Goal: Find specific page/section: Find specific page/section

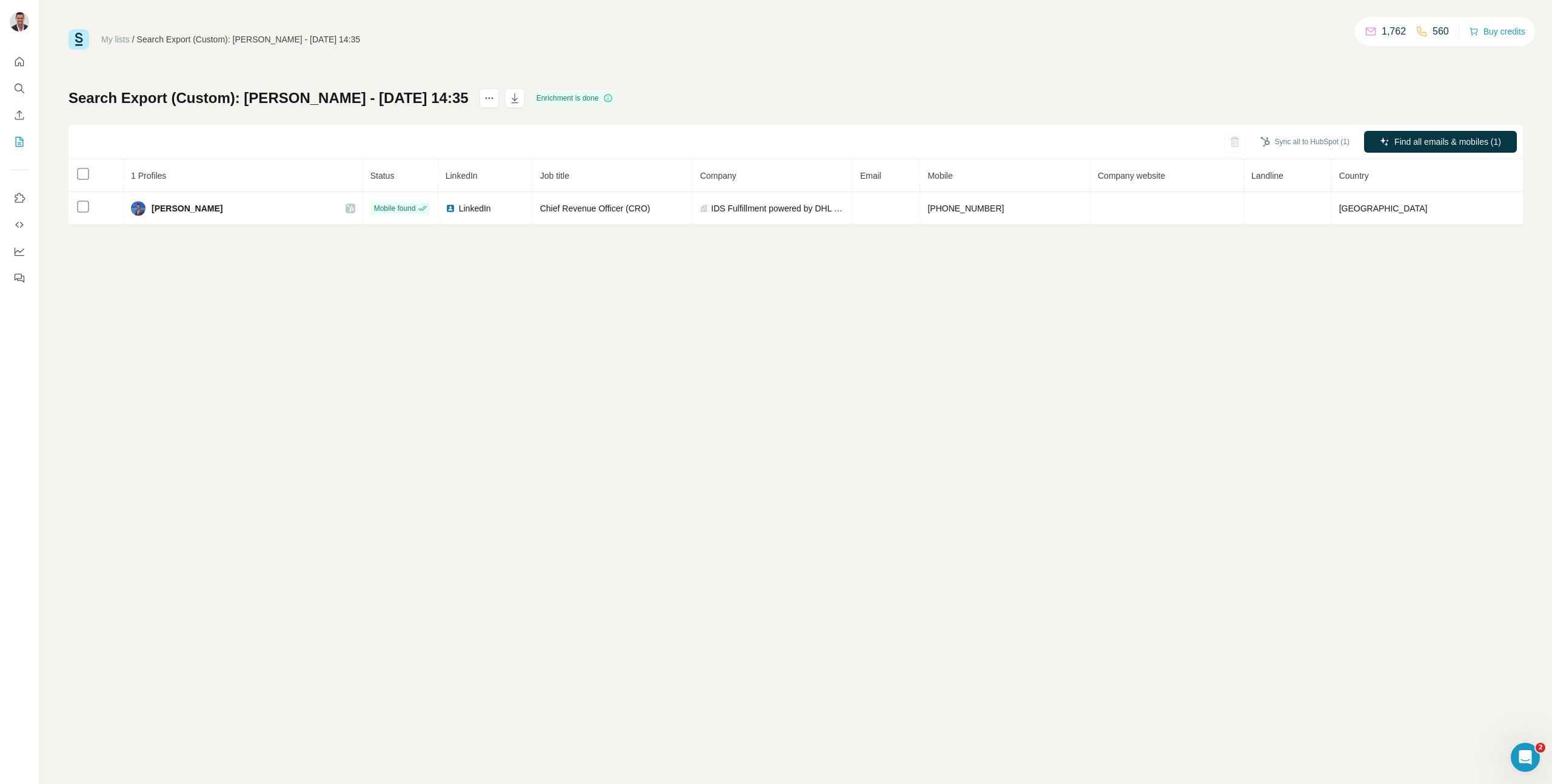
click at [853, 201] on td "IDS Fulfillment powered by DHL Supply Chain" at bounding box center [772, 208] width 160 height 32
click at [1428, 144] on span "Find all emails & mobiles (1)" at bounding box center [1447, 142] width 107 height 12
click at [1373, 385] on div "My lists / Search Export (Custom): [PERSON_NAME] - [DATE] 14:35 1,762 560 Buy c…" at bounding box center [795, 392] width 1513 height 784
